Goal: Task Accomplishment & Management: Use online tool/utility

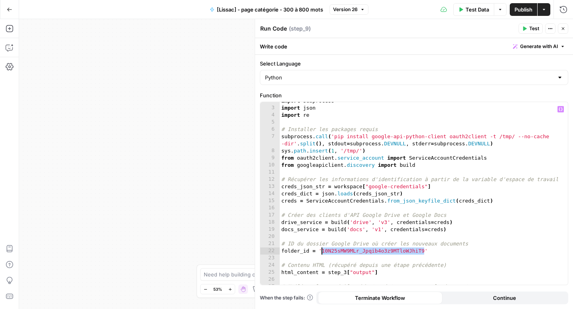
scroll to position [12, 0]
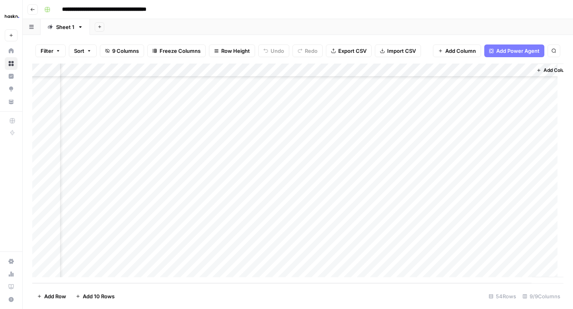
scroll to position [543, 122]
click at [506, 135] on div "Add Column" at bounding box center [297, 174] width 531 height 220
click at [505, 131] on div "Add Column" at bounding box center [297, 174] width 531 height 220
click at [510, 156] on div "Add Column" at bounding box center [297, 174] width 531 height 220
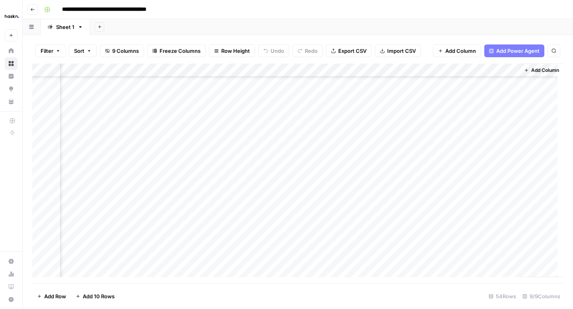
click at [506, 157] on div "Add Column" at bounding box center [297, 174] width 531 height 220
click at [506, 168] on div "Add Column" at bounding box center [297, 174] width 531 height 220
click at [506, 170] on div "Add Column" at bounding box center [297, 174] width 531 height 220
click at [505, 185] on div "Add Column" at bounding box center [297, 174] width 531 height 220
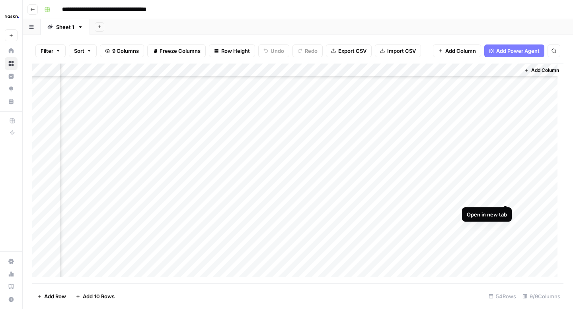
click at [506, 195] on div "Add Column" at bounding box center [297, 174] width 531 height 220
click at [508, 209] on div "Add Column" at bounding box center [297, 174] width 531 height 220
click at [506, 222] on div "Add Column" at bounding box center [297, 174] width 531 height 220
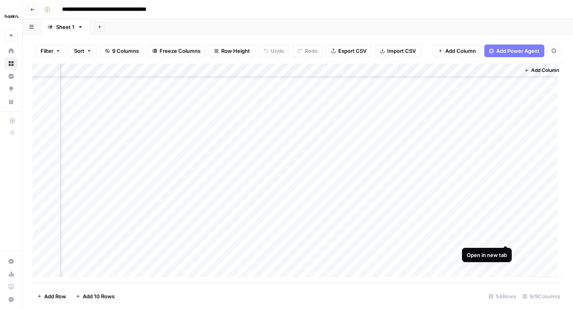
click at [504, 238] on div "Add Column" at bounding box center [297, 174] width 531 height 220
click at [504, 250] on div "Add Column" at bounding box center [297, 174] width 531 height 220
click at [507, 245] on div "Add Column" at bounding box center [297, 174] width 531 height 220
click at [506, 258] on div "Add Column" at bounding box center [297, 174] width 531 height 220
